Goal: Task Accomplishment & Management: Use online tool/utility

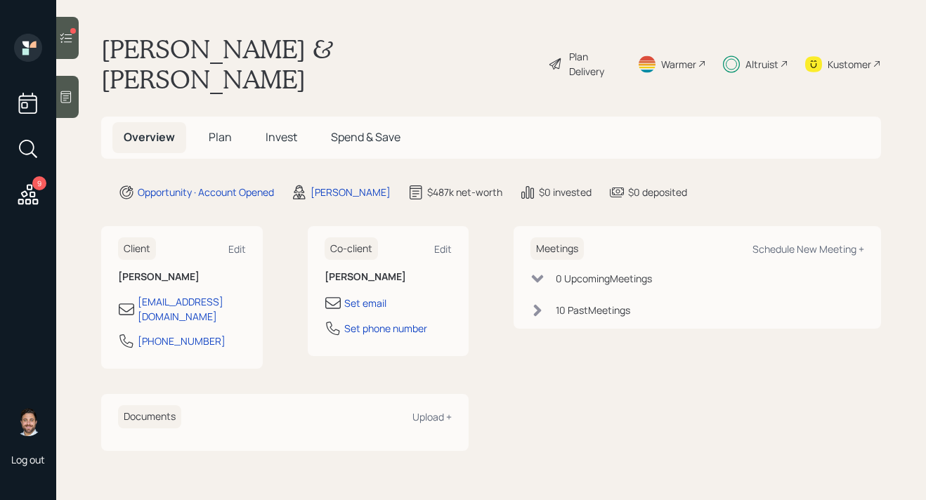
click at [76, 41] on div at bounding box center [67, 38] width 22 height 42
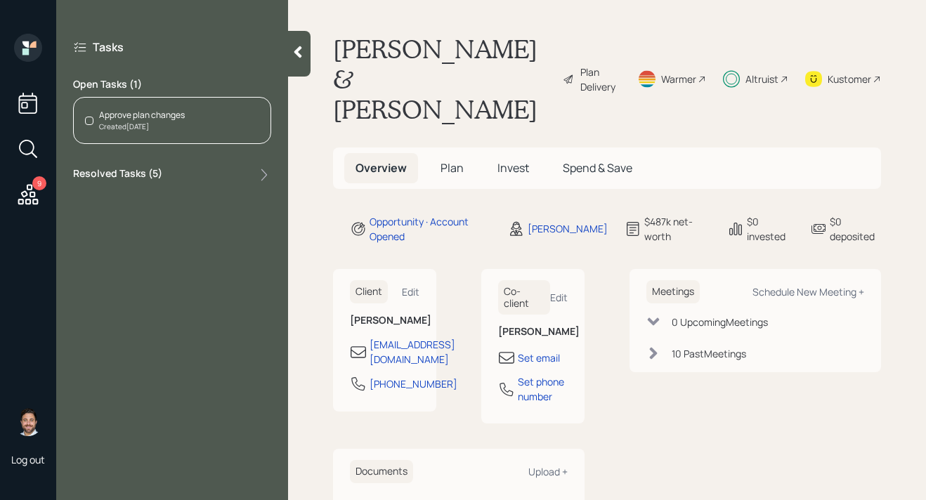
click at [148, 124] on div "Created [DATE]" at bounding box center [142, 127] width 86 height 11
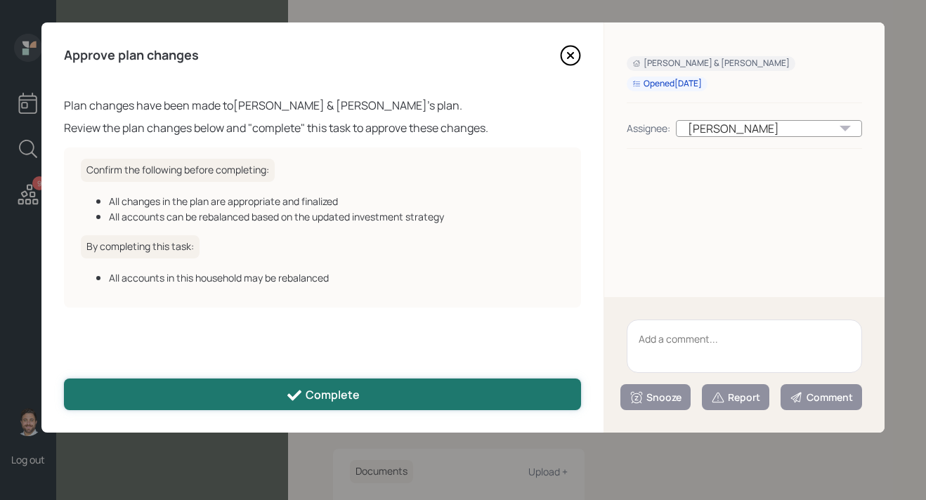
click at [200, 393] on button "Complete" at bounding box center [322, 395] width 517 height 32
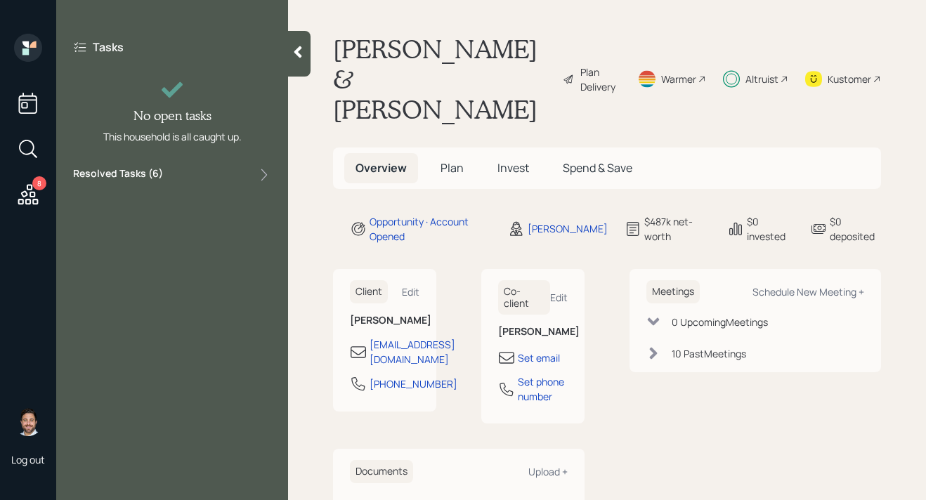
click at [26, 193] on icon at bounding box center [28, 194] width 20 height 20
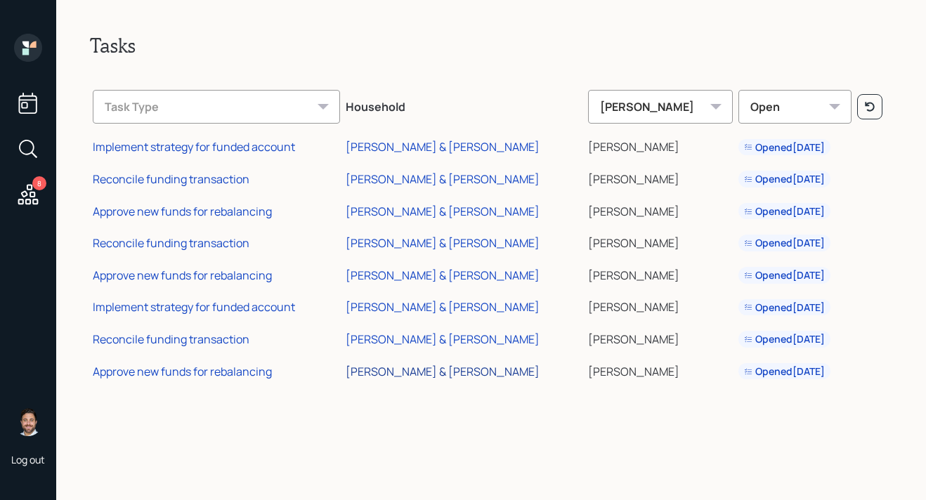
click at [440, 372] on div "[PERSON_NAME] & [PERSON_NAME]" at bounding box center [443, 371] width 194 height 15
